Goal: Information Seeking & Learning: Learn about a topic

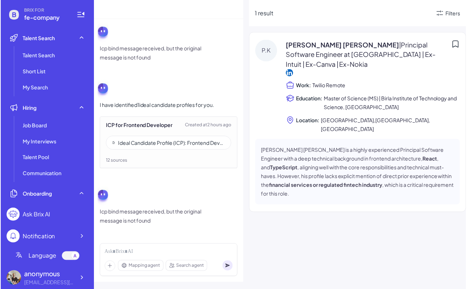
scroll to position [680, 0]
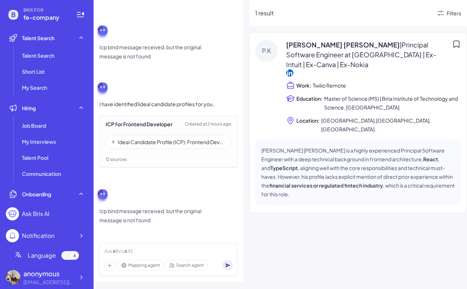
click at [171, 145] on div "Ideal Candidate Profile (ICP): Frontend Developer – Financial Services (5+ Year…" at bounding box center [171, 141] width 107 height 7
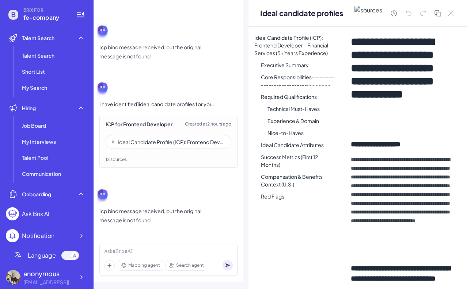
click at [418, 125] on h1 "**********" at bounding box center [403, 81] width 104 height 92
click at [412, 118] on h1 "**********" at bounding box center [403, 81] width 104 height 92
click at [400, 114] on h1 "**********" at bounding box center [403, 81] width 104 height 92
click at [397, 114] on h1 "**********" at bounding box center [403, 81] width 104 height 92
click at [397, 118] on h1 "**********" at bounding box center [403, 81] width 104 height 92
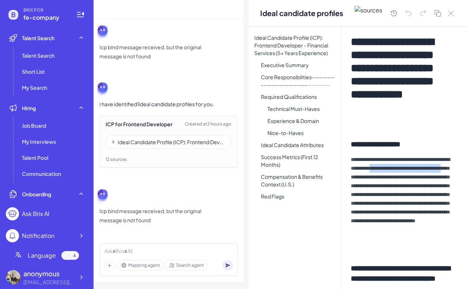
click at [408, 168] on p "**********" at bounding box center [403, 203] width 104 height 96
click at [398, 15] on icon at bounding box center [393, 13] width 9 height 9
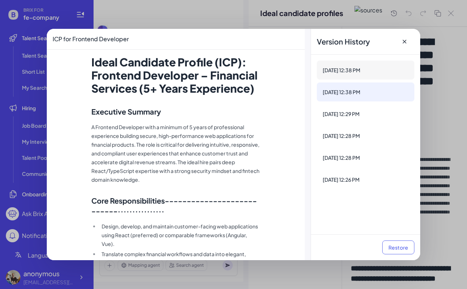
click at [365, 77] on div "[DATE] 12:38 PM" at bounding box center [366, 70] width 98 height 19
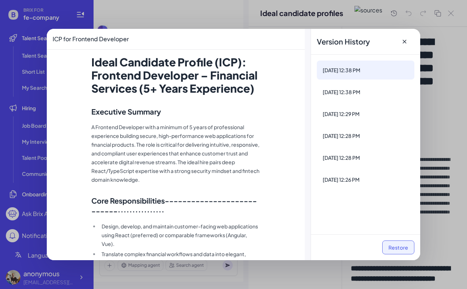
click at [389, 245] on button "Restore" at bounding box center [398, 248] width 32 height 14
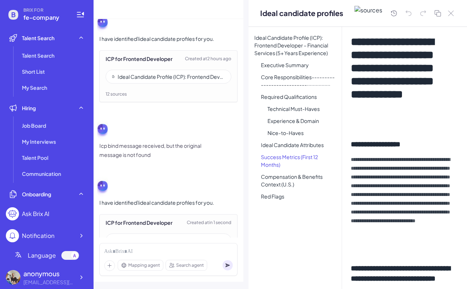
scroll to position [786, 0]
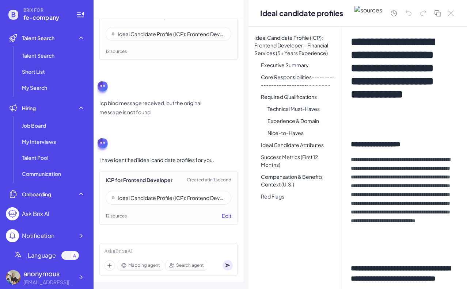
click at [222, 217] on button "Edit" at bounding box center [226, 216] width 9 height 8
click at [441, 93] on h1 "**********" at bounding box center [403, 81] width 104 height 92
click at [404, 113] on h1 "**********" at bounding box center [403, 81] width 104 height 92
click at [397, 16] on icon at bounding box center [394, 13] width 6 height 6
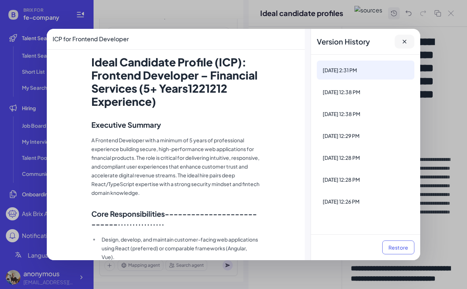
click at [408, 41] on icon at bounding box center [404, 41] width 7 height 7
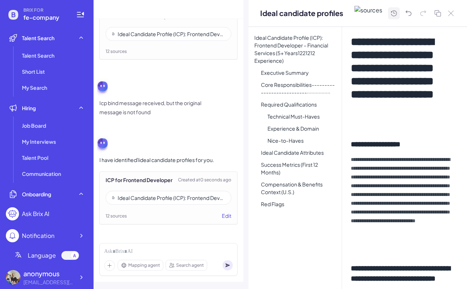
click at [96, 265] on div "Mapping agent Search agent" at bounding box center [169, 259] width 150 height 33
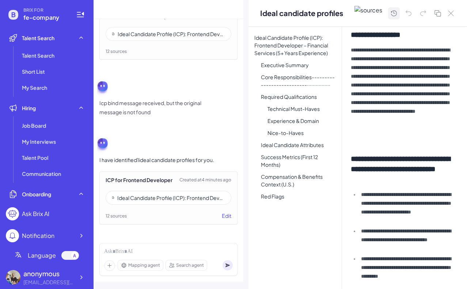
scroll to position [0, 0]
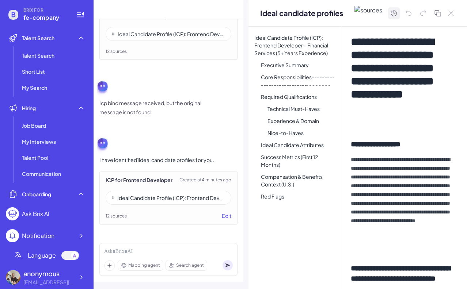
click at [418, 128] on h1 "**********" at bounding box center [403, 81] width 104 height 92
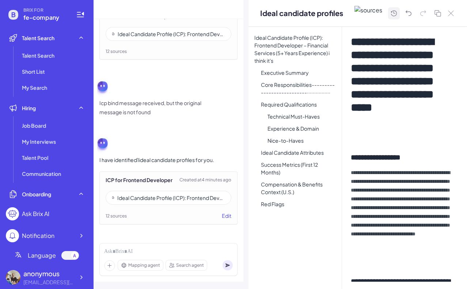
click at [398, 18] on icon at bounding box center [393, 13] width 9 height 9
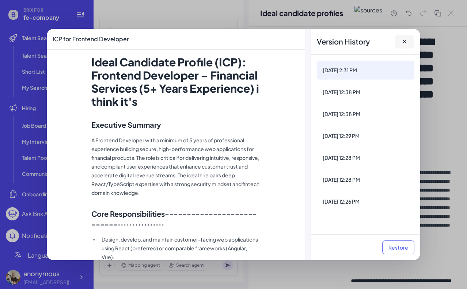
click at [403, 38] on icon at bounding box center [404, 41] width 7 height 7
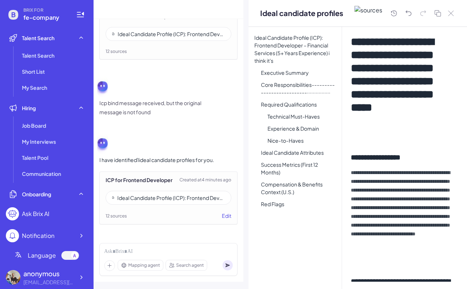
click at [382, 149] on div "**********" at bounding box center [404, 154] width 125 height 255
click at [382, 141] on h1 "**********" at bounding box center [403, 87] width 104 height 105
drag, startPoint x: 399, startPoint y: 65, endPoint x: 416, endPoint y: 59, distance: 18.7
click at [399, 65] on h1 "**********" at bounding box center [403, 87] width 104 height 105
click at [397, 16] on icon at bounding box center [394, 13] width 6 height 6
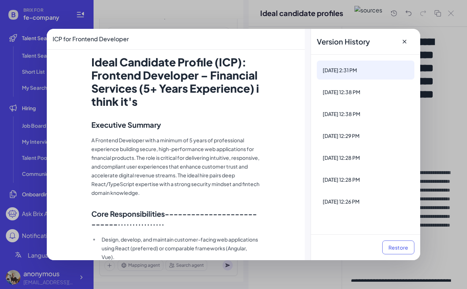
drag, startPoint x: 407, startPoint y: 42, endPoint x: 421, endPoint y: 60, distance: 22.9
click at [407, 42] on icon at bounding box center [404, 41] width 7 height 7
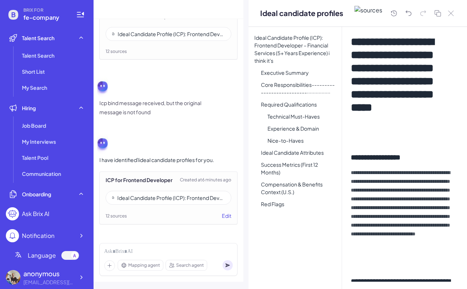
click at [362, 234] on p "**********" at bounding box center [403, 216] width 104 height 96
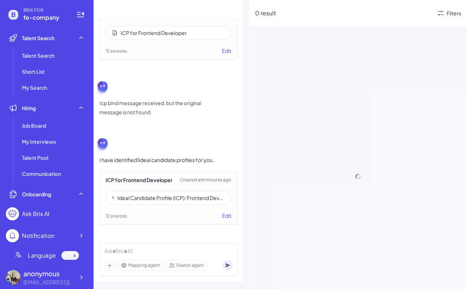
scroll to position [787, 0]
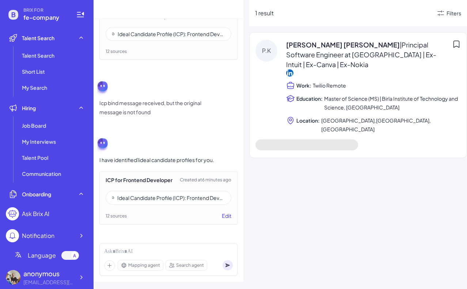
click at [222, 217] on button "Edit" at bounding box center [226, 216] width 9 height 8
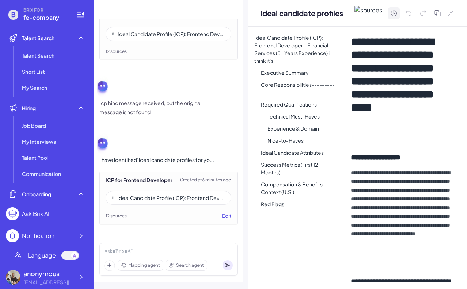
click at [397, 15] on icon at bounding box center [394, 13] width 6 height 6
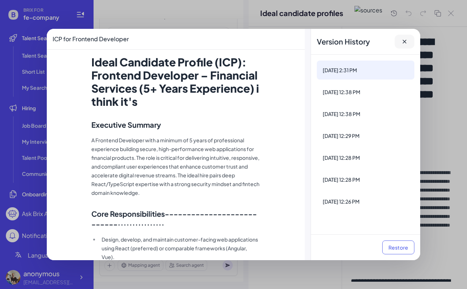
drag, startPoint x: 407, startPoint y: 40, endPoint x: 406, endPoint y: 46, distance: 6.4
click at [407, 40] on icon at bounding box center [404, 41] width 7 height 7
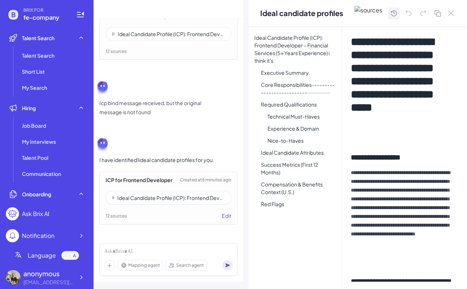
click at [398, 15] on icon at bounding box center [393, 13] width 9 height 9
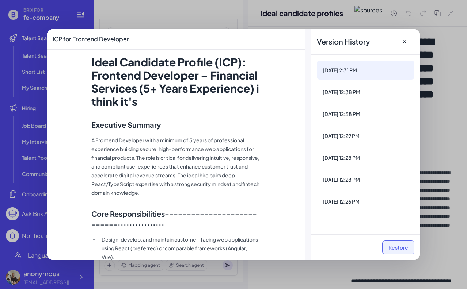
click at [391, 249] on button "Restore" at bounding box center [398, 248] width 32 height 14
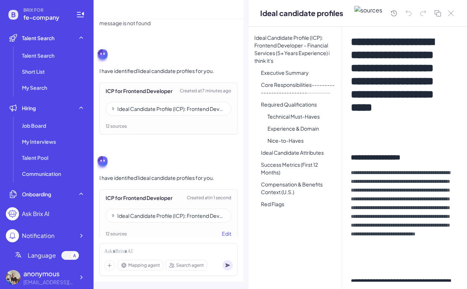
scroll to position [894, 0]
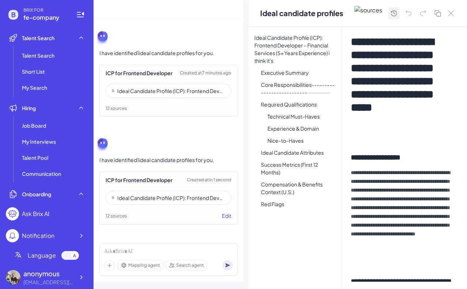
click at [397, 16] on icon at bounding box center [394, 13] width 6 height 6
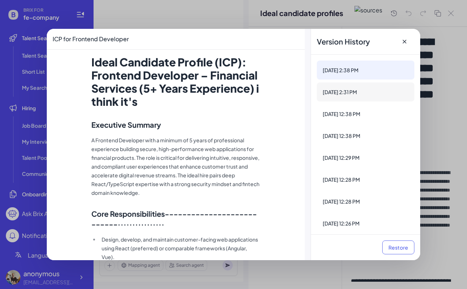
click at [378, 96] on div "[DATE] 2:31 PM" at bounding box center [366, 92] width 98 height 19
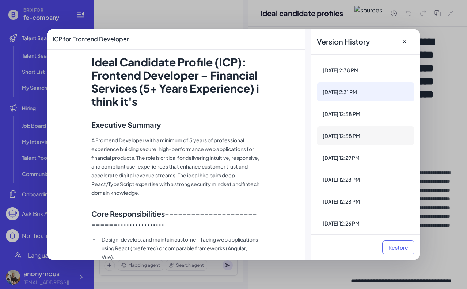
click at [369, 144] on div "[DATE] 12:38 PM" at bounding box center [366, 135] width 98 height 19
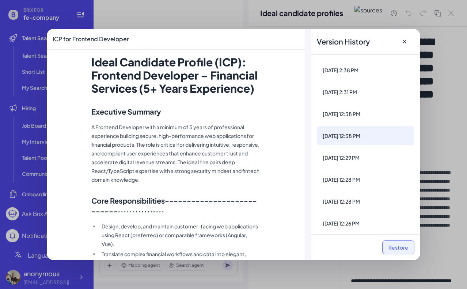
click at [399, 244] on button "Restore" at bounding box center [398, 248] width 32 height 14
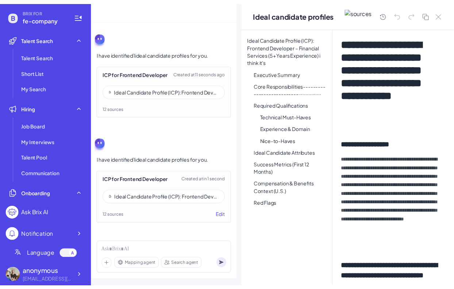
scroll to position [1000, 0]
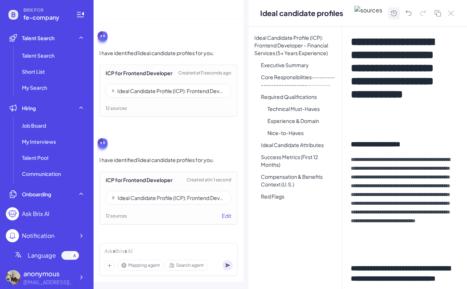
click at [398, 18] on icon at bounding box center [393, 13] width 9 height 9
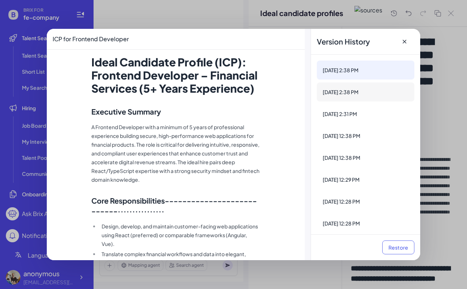
click at [368, 92] on div "[DATE] 2:38 PM" at bounding box center [366, 91] width 86 height 7
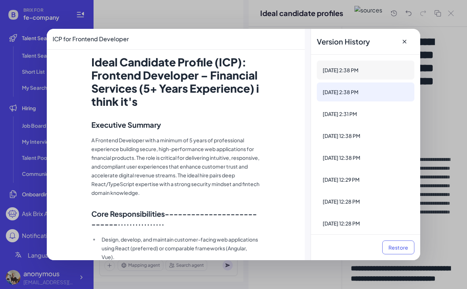
click at [379, 65] on div "[DATE] 2:38 PM" at bounding box center [366, 70] width 98 height 19
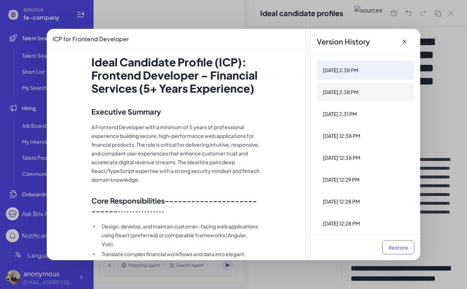
click at [374, 92] on div "[DATE] 2:38 PM" at bounding box center [366, 91] width 86 height 7
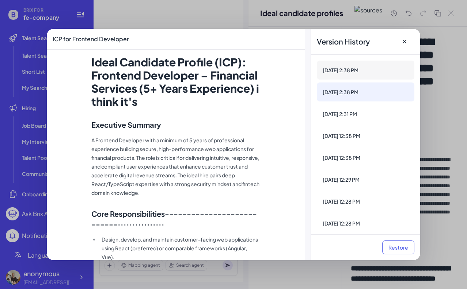
click at [372, 75] on div "[DATE] 2:38 PM" at bounding box center [366, 70] width 98 height 19
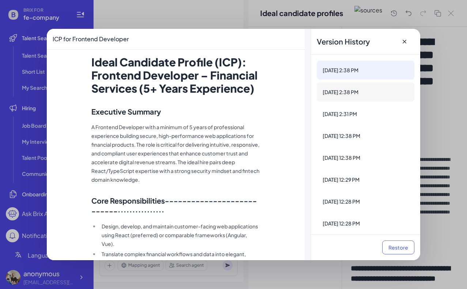
click at [365, 90] on div "[DATE] 2:38 PM" at bounding box center [366, 91] width 86 height 7
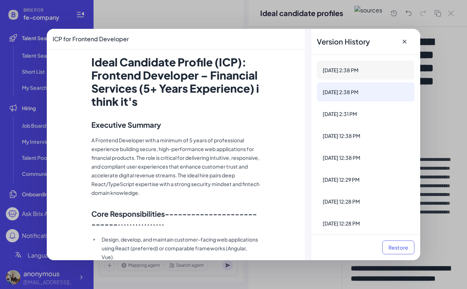
click at [369, 68] on div "[DATE] 2:38 PM" at bounding box center [366, 69] width 86 height 7
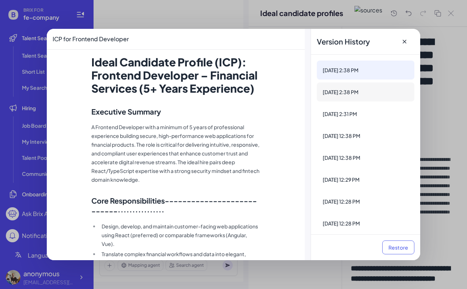
click at [362, 88] on div "[DATE] 2:38 PM" at bounding box center [366, 91] width 86 height 7
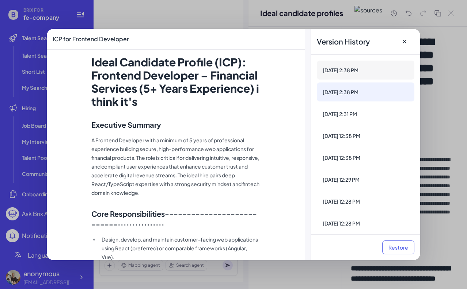
click at [374, 66] on div "[DATE] 2:38 PM" at bounding box center [366, 69] width 86 height 7
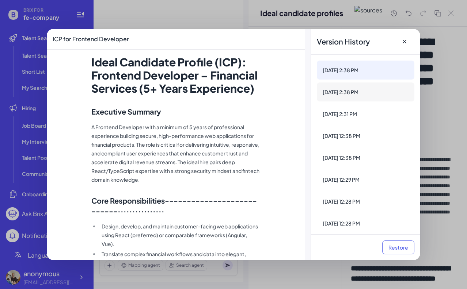
click at [365, 90] on div "[DATE] 2:38 PM" at bounding box center [366, 91] width 86 height 7
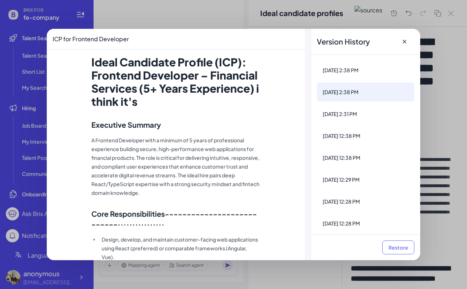
drag, startPoint x: 404, startPoint y: 43, endPoint x: 398, endPoint y: 53, distance: 11.3
click at [404, 43] on icon at bounding box center [404, 41] width 7 height 7
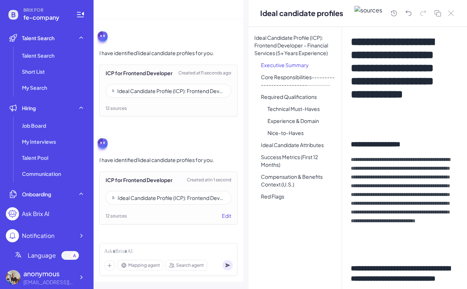
click at [303, 71] on li "Executive Summary" at bounding box center [298, 65] width 87 height 11
click at [428, 27] on div "Ideal candidate profiles" at bounding box center [357, 13] width 218 height 27
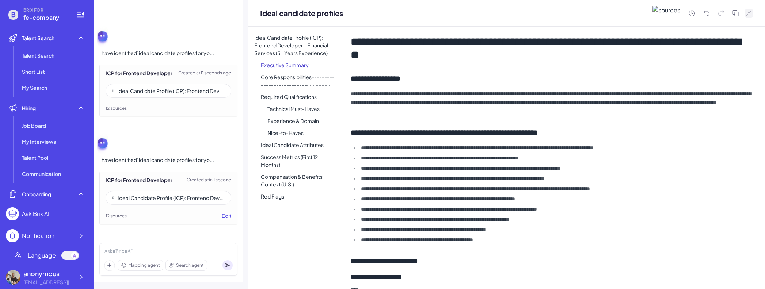
click at [467, 14] on icon at bounding box center [748, 13] width 5 height 5
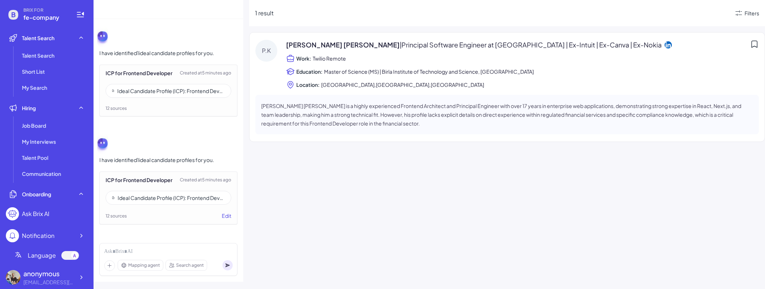
click at [426, 77] on div "[PERSON_NAME] [PERSON_NAME] | Principal Software Engineer at [GEOGRAPHIC_DATA] …" at bounding box center [522, 64] width 473 height 49
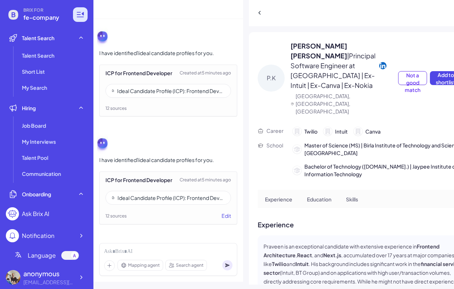
click at [77, 13] on icon at bounding box center [80, 14] width 9 height 9
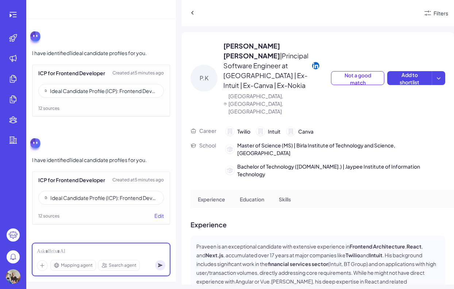
click at [85, 252] on div at bounding box center [101, 252] width 129 height 8
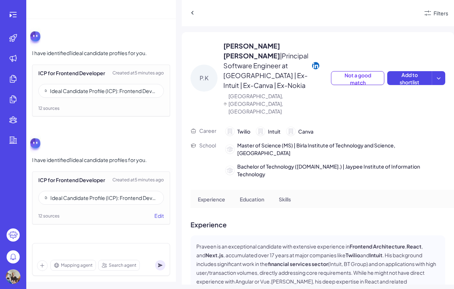
click at [335, 49] on div "P.K [PERSON_NAME] [PERSON_NAME] | Principal Software Engineer at [GEOGRAPHIC_DA…" at bounding box center [318, 76] width 255 height 89
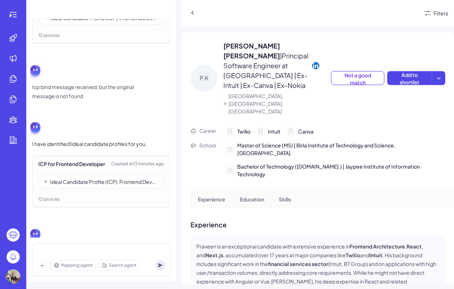
scroll to position [1000, 0]
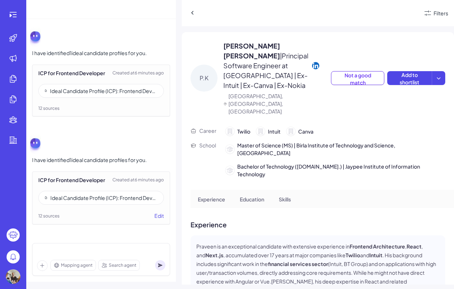
click at [247, 190] on div "P.K [PERSON_NAME] [PERSON_NAME] | Principal Software Engineer at [GEOGRAPHIC_DA…" at bounding box center [318, 158] width 273 height 253
click at [386, 220] on p "Experience" at bounding box center [318, 225] width 255 height 10
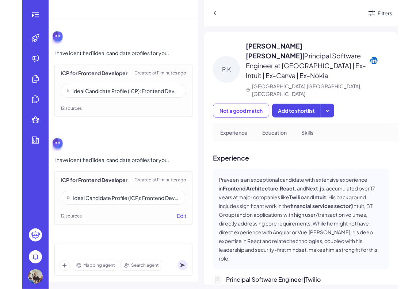
scroll to position [0, 0]
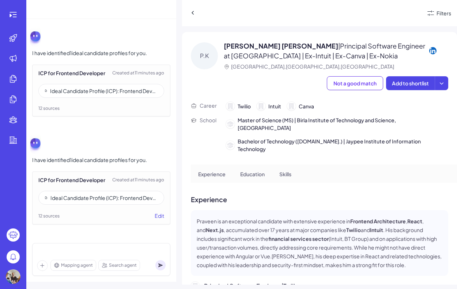
click at [356, 94] on div "P.K [PERSON_NAME] [PERSON_NAME] | Principal Software Engineer at [GEOGRAPHIC_DA…" at bounding box center [319, 64] width 257 height 64
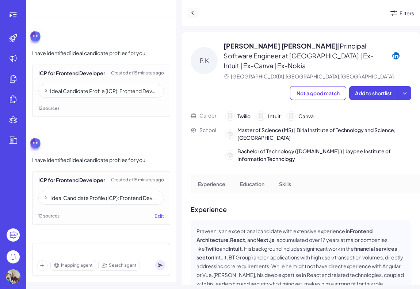
click at [194, 16] on icon at bounding box center [192, 12] width 7 height 7
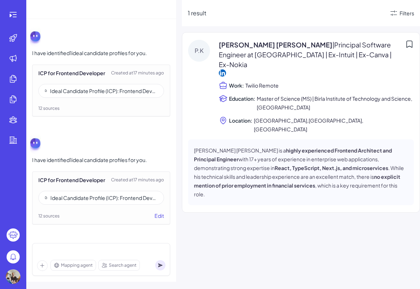
click at [302, 69] on div "[PERSON_NAME] [PERSON_NAME] | Principal Software Engineer at [GEOGRAPHIC_DATA] …" at bounding box center [316, 87] width 195 height 94
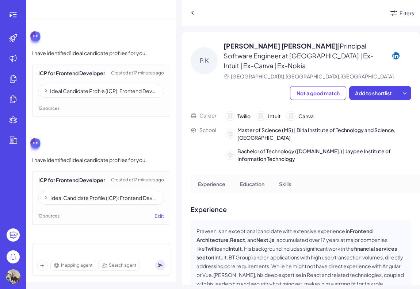
drag, startPoint x: 288, startPoint y: 169, endPoint x: 302, endPoint y: 184, distance: 20.7
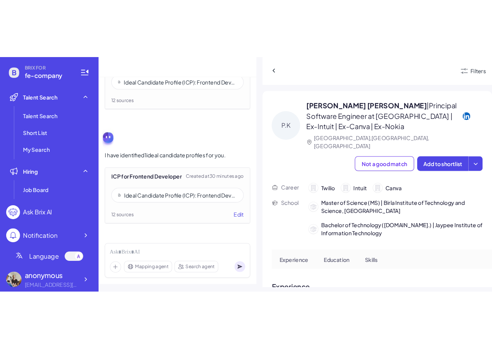
scroll to position [813, 0]
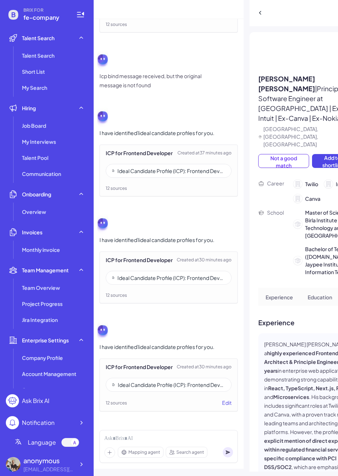
click at [317, 123] on p "Praveen Kumar Singh | Principal Software Engineer at Twilio | Ex-Intuit | Ex-Ca…" at bounding box center [300, 98] width 85 height 49
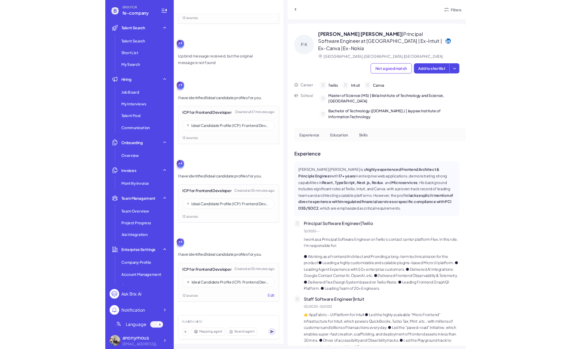
scroll to position [941, 0]
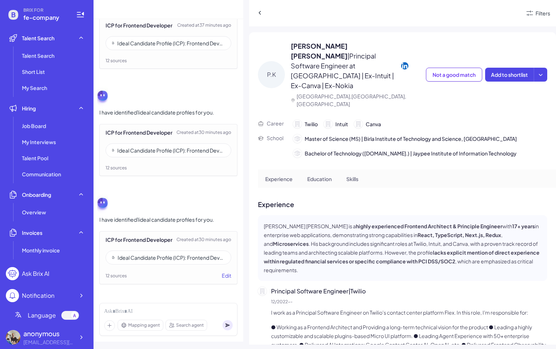
click at [401, 15] on div at bounding box center [390, 13] width 270 height 11
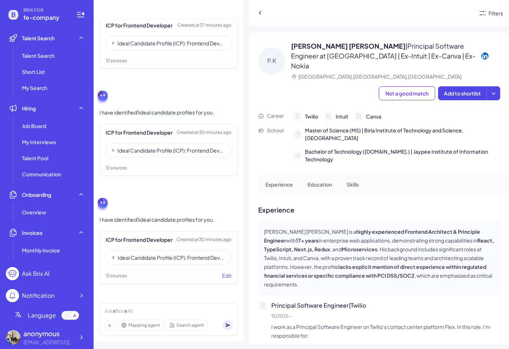
click at [426, 106] on div "P.K Praveen Kumar Singh | Principal Software Engineer at Twilio | Ex-Intuit | E…" at bounding box center [379, 69] width 242 height 74
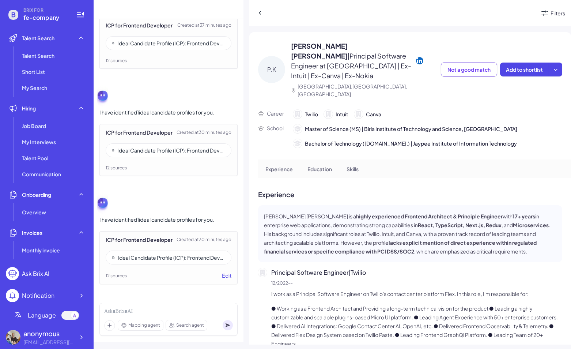
click at [467, 10] on div "Filters" at bounding box center [557, 13] width 15 height 8
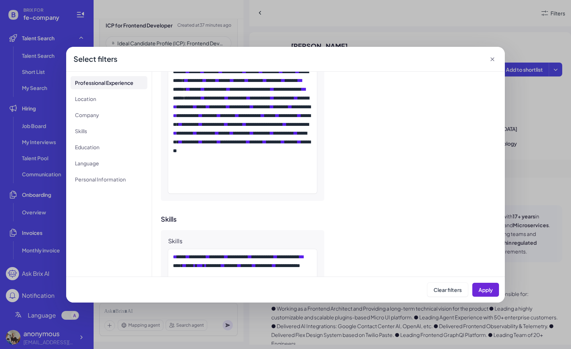
scroll to position [511, 0]
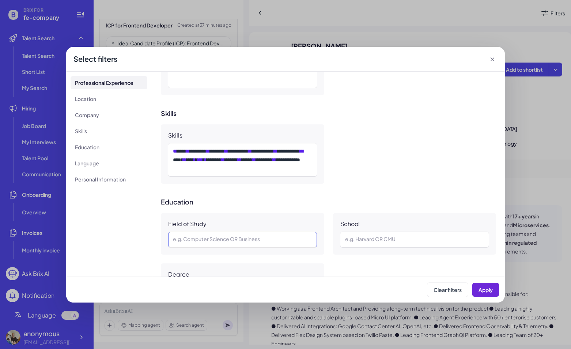
click at [191, 222] on div at bounding box center [242, 239] width 139 height 9
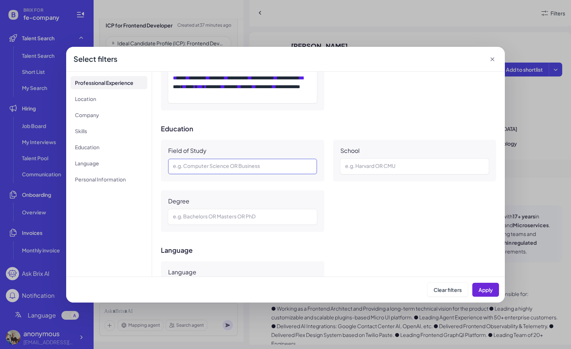
scroll to position [694, 0]
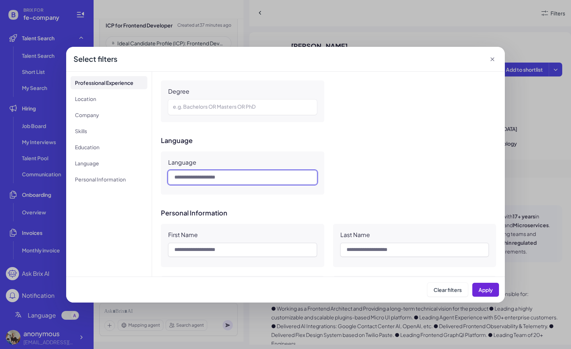
click at [196, 177] on input "text" at bounding box center [242, 177] width 149 height 14
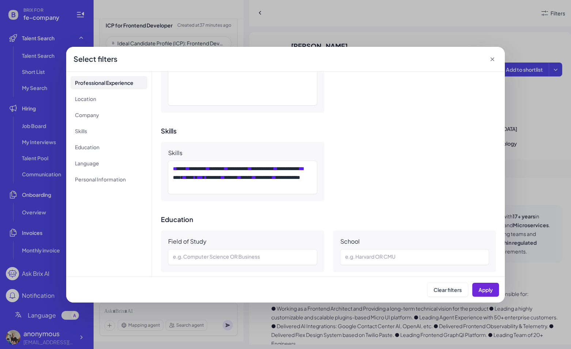
scroll to position [475, 0]
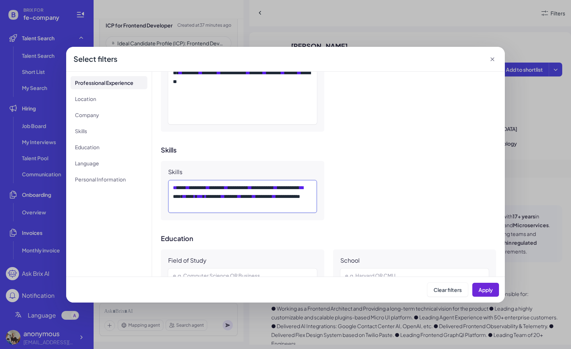
click at [294, 202] on div "**********" at bounding box center [241, 196] width 137 height 26
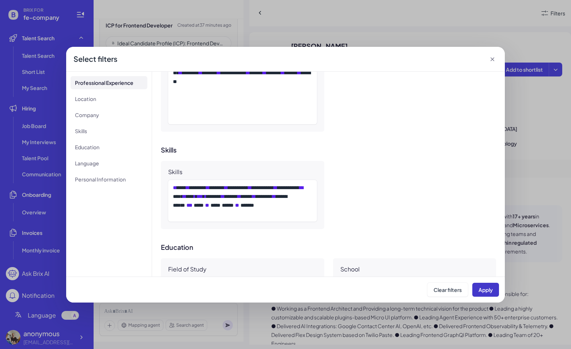
click at [467, 222] on span "Apply" at bounding box center [485, 289] width 14 height 7
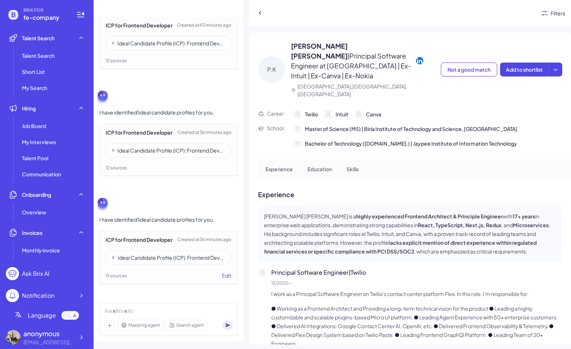
scroll to position [941, 0]
click at [467, 11] on div "Filters" at bounding box center [557, 13] width 15 height 8
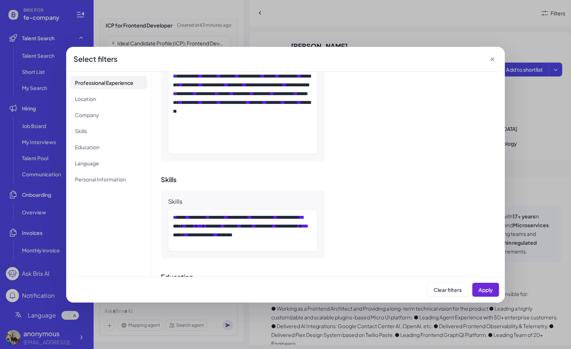
scroll to position [511, 0]
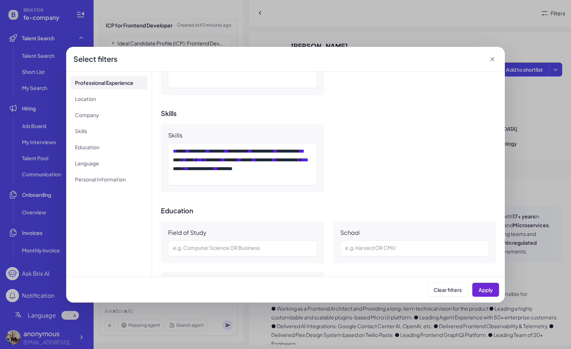
click at [467, 62] on icon at bounding box center [491, 59] width 7 height 7
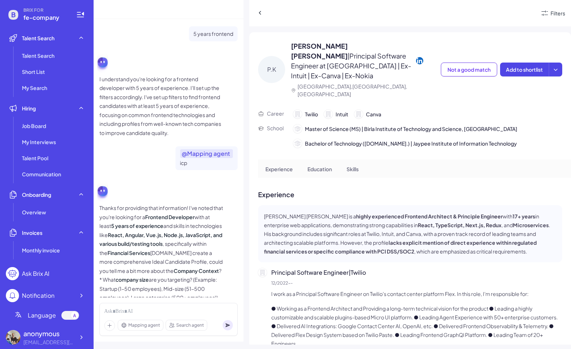
scroll to position [904, 0]
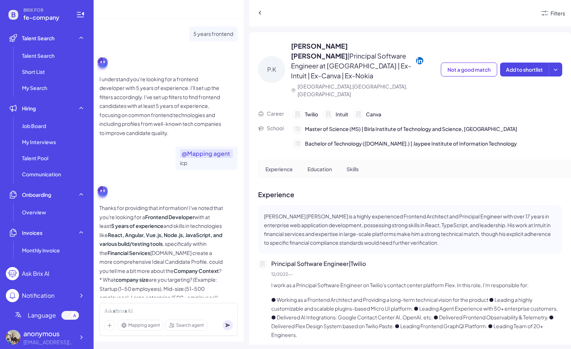
scroll to position [904, 0]
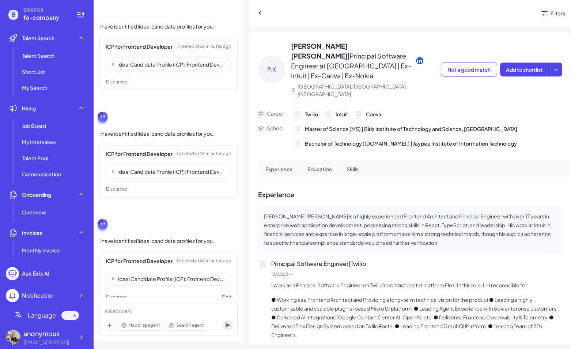
click at [153, 71] on div "Ideal Candidate Profile (ICP): Frontend Developer – Financial Services (5+ Year…" at bounding box center [169, 64] width 126 height 14
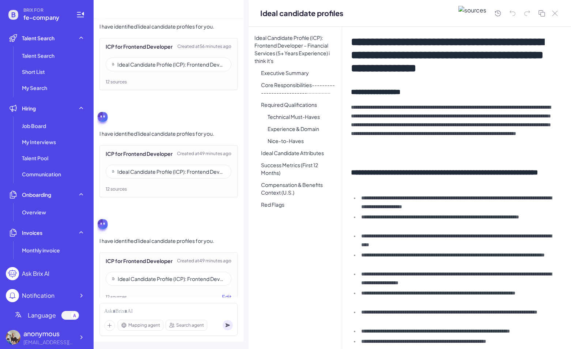
click at [560, 12] on div "Ideal candidate profiles" at bounding box center [409, 13] width 322 height 27
click at [557, 14] on icon at bounding box center [555, 13] width 6 height 5
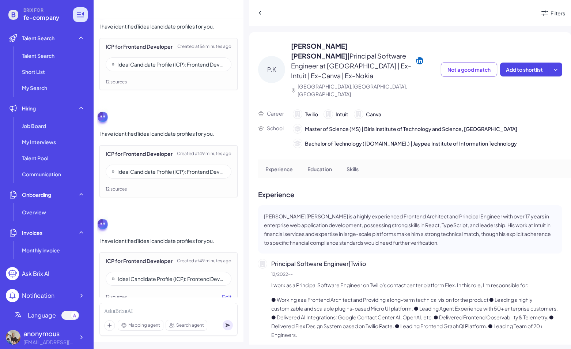
click at [85, 12] on div at bounding box center [80, 14] width 15 height 15
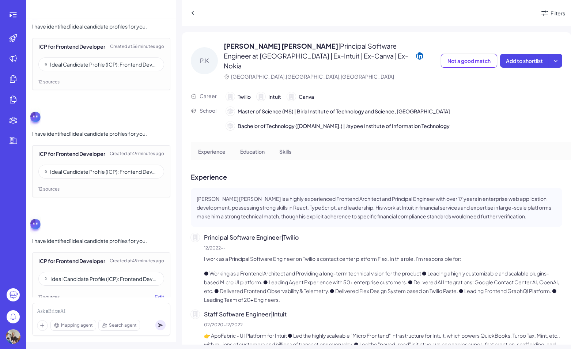
click at [85, 71] on div "Ideal Candidate Profile (ICP): Frontend Developer – Financial Services (5+ Year…" at bounding box center [101, 64] width 126 height 14
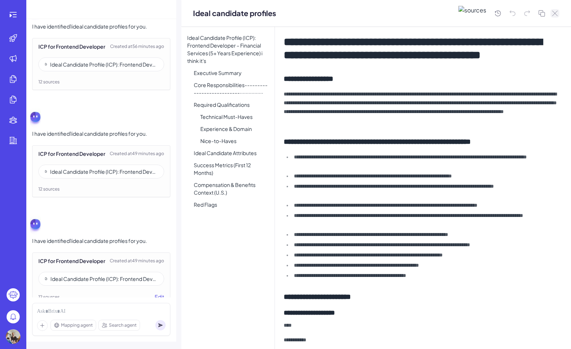
click at [556, 11] on icon at bounding box center [555, 13] width 6 height 5
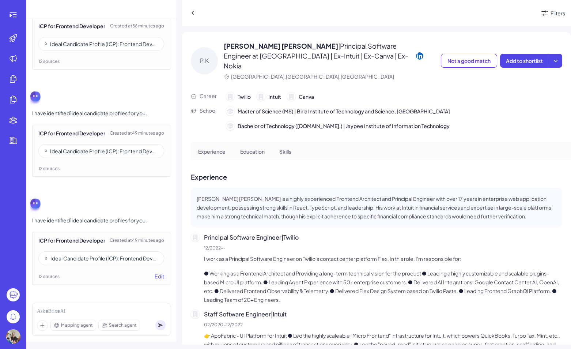
scroll to position [941, 0]
click at [222, 244] on p "12/2022 - -" at bounding box center [383, 247] width 358 height 7
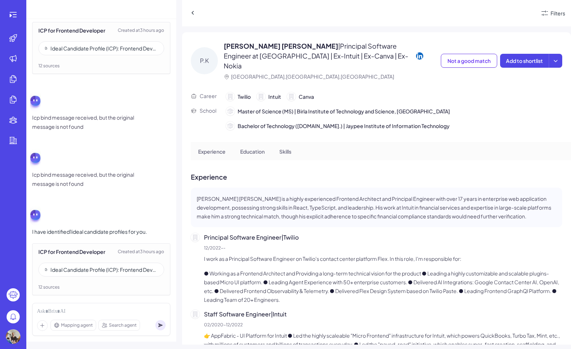
scroll to position [503, 0]
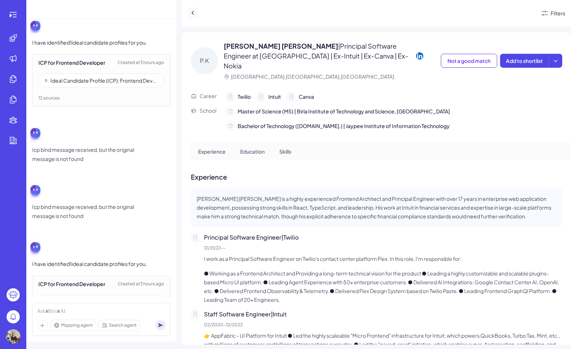
click at [192, 8] on button at bounding box center [193, 13] width 10 height 10
